Goal: Find specific page/section: Find specific page/section

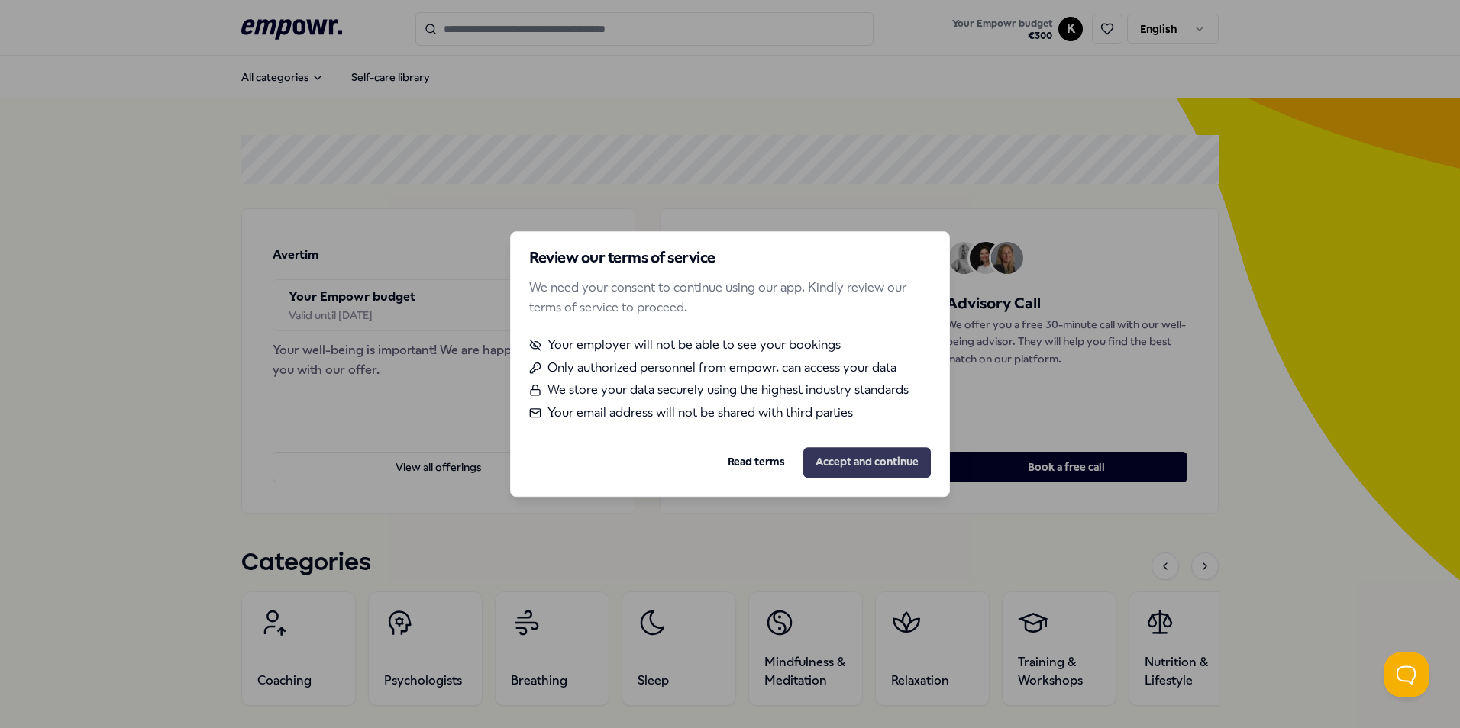
click at [854, 466] on button "Accept and continue" at bounding box center [867, 462] width 128 height 31
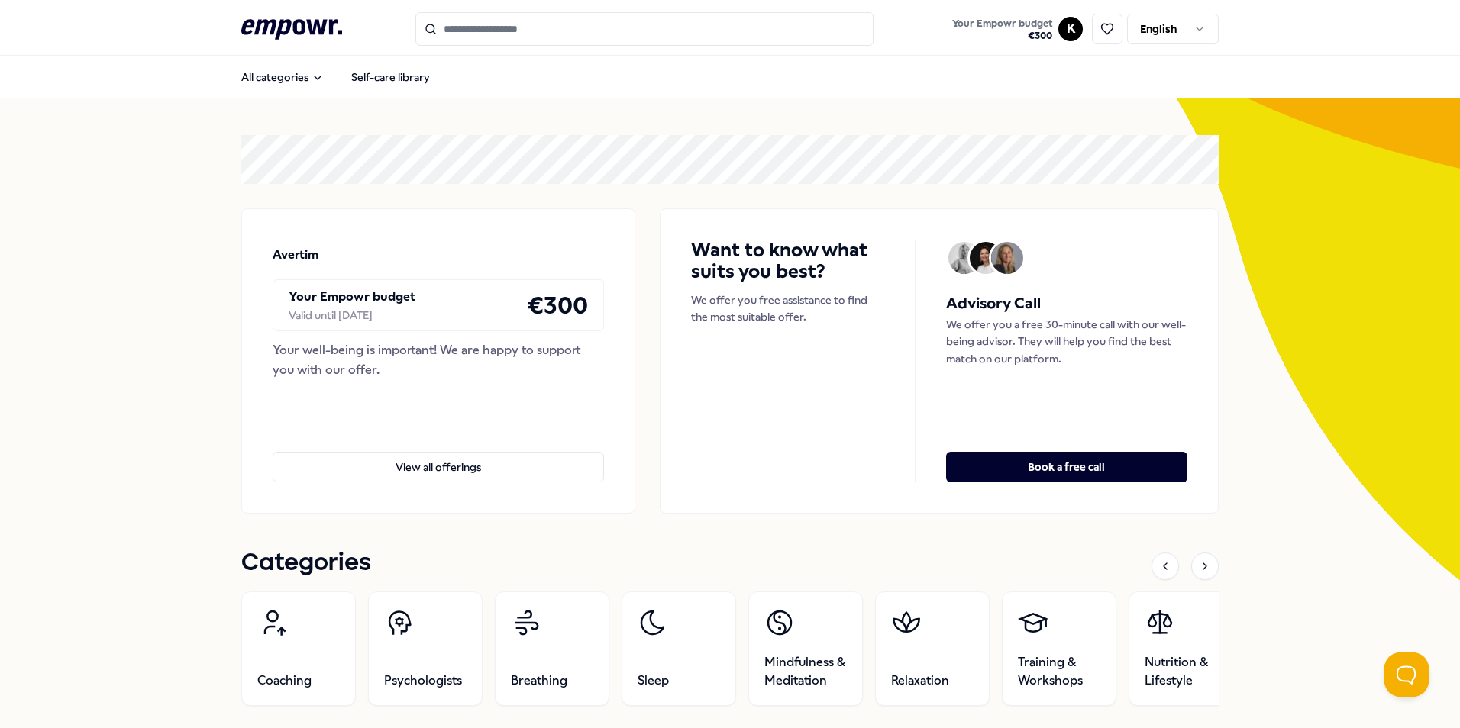
click at [1070, 20] on html ".empowr-logo_svg__cls-1{fill:#03032f} Your Empowr budget € 300 K English All ca…" at bounding box center [730, 364] width 1460 height 728
drag, startPoint x: 843, startPoint y: 124, endPoint x: 844, endPoint y: 105, distance: 18.4
click at [844, 121] on html ".empowr-logo_svg__cls-1{fill:#03032f} Your Empowr budget € 300 K English All ca…" at bounding box center [730, 364] width 1460 height 728
click at [1028, 30] on span "€ 300" at bounding box center [1002, 36] width 100 height 12
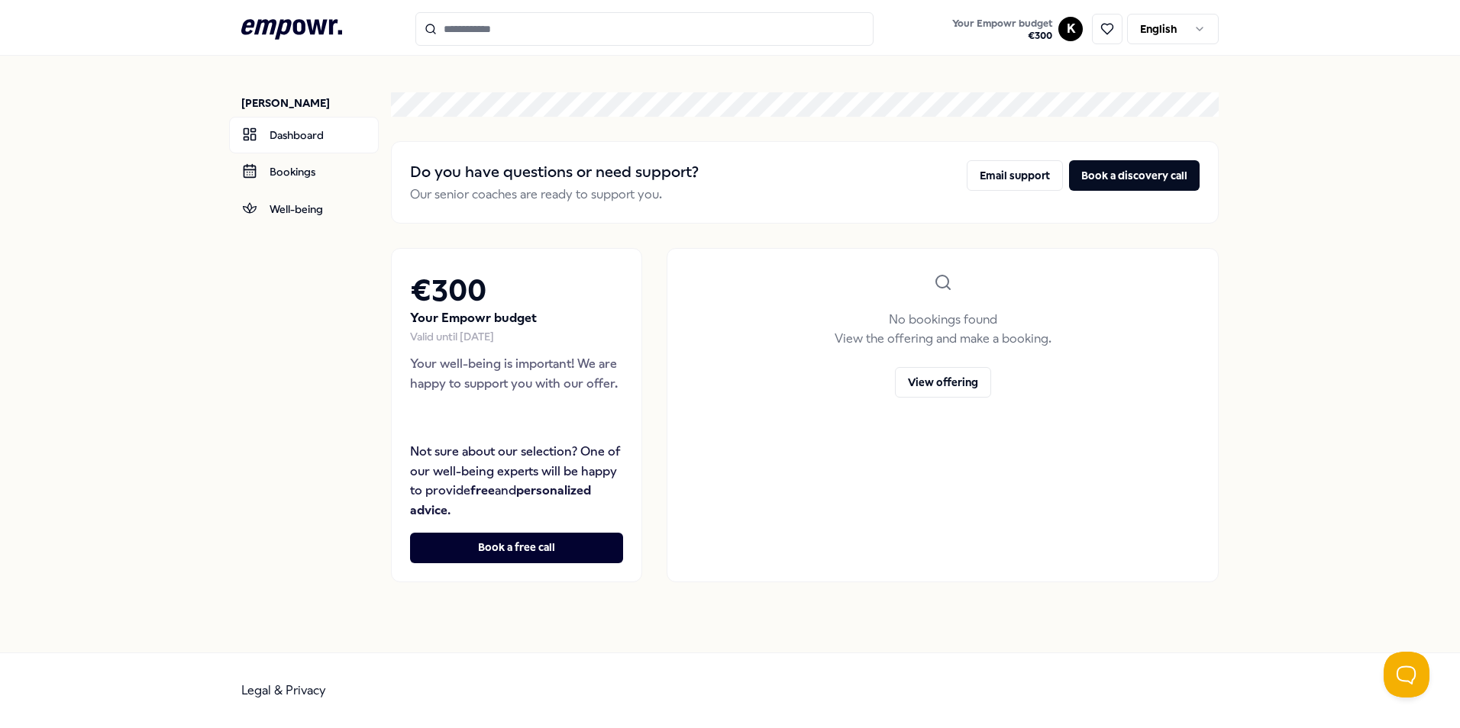
click at [178, 326] on div "[PERSON_NAME] Dashboard Bookings Well-being Do you have questions or need suppo…" at bounding box center [730, 354] width 1460 height 597
click at [1101, 32] on icon at bounding box center [1107, 29] width 14 height 14
click at [1058, 25] on link "Your Empowr budget € 300" at bounding box center [1002, 29] width 112 height 32
